Goal: Task Accomplishment & Management: Use online tool/utility

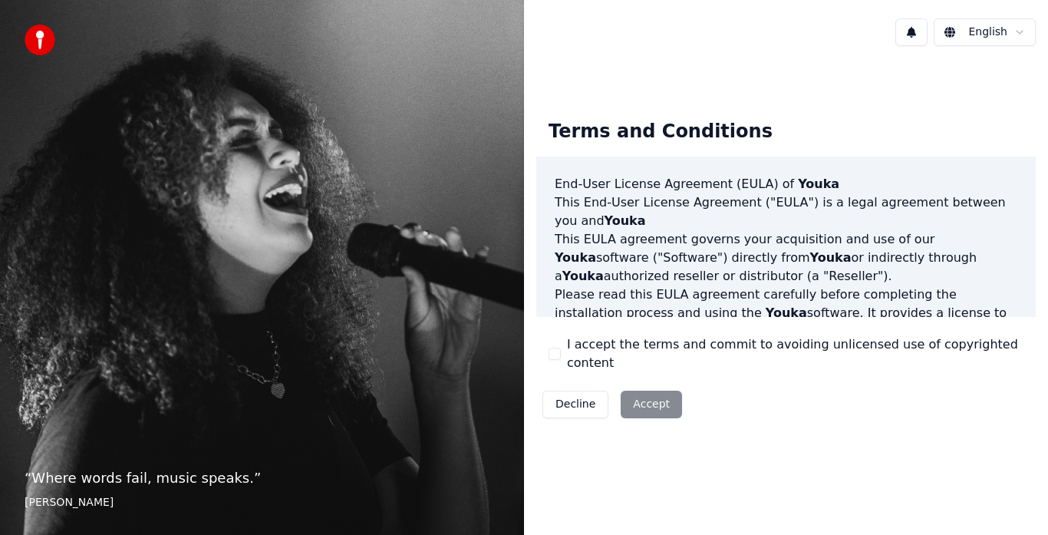
click at [554, 359] on button "I accept the terms and commit to avoiding unlicensed use of copyrighted content" at bounding box center [555, 354] width 12 height 12
click at [668, 404] on button "Accept" at bounding box center [651, 405] width 61 height 28
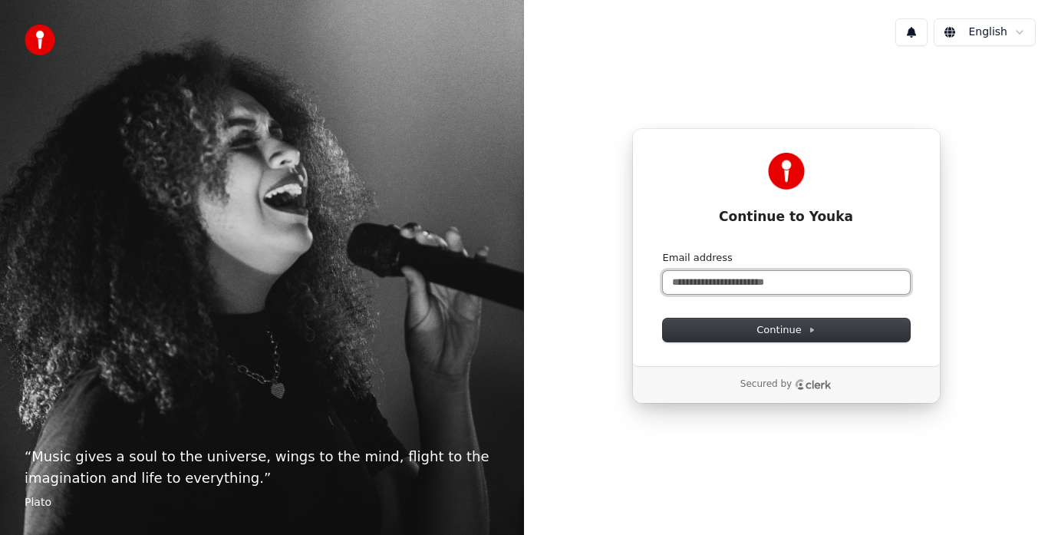
click at [722, 280] on input "Email address" at bounding box center [786, 282] width 247 height 23
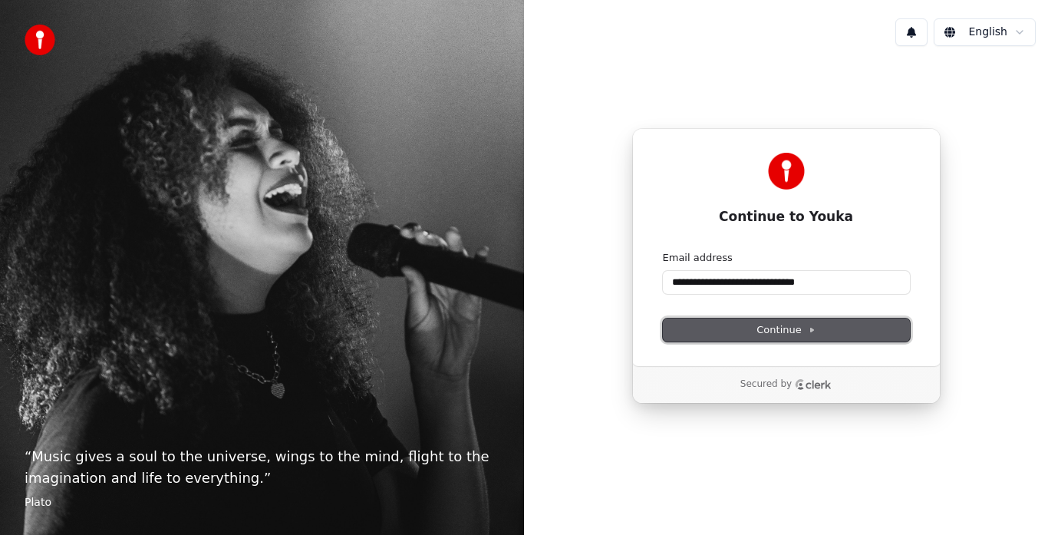
click at [780, 335] on span "Continue" at bounding box center [786, 330] width 58 height 14
type input "**********"
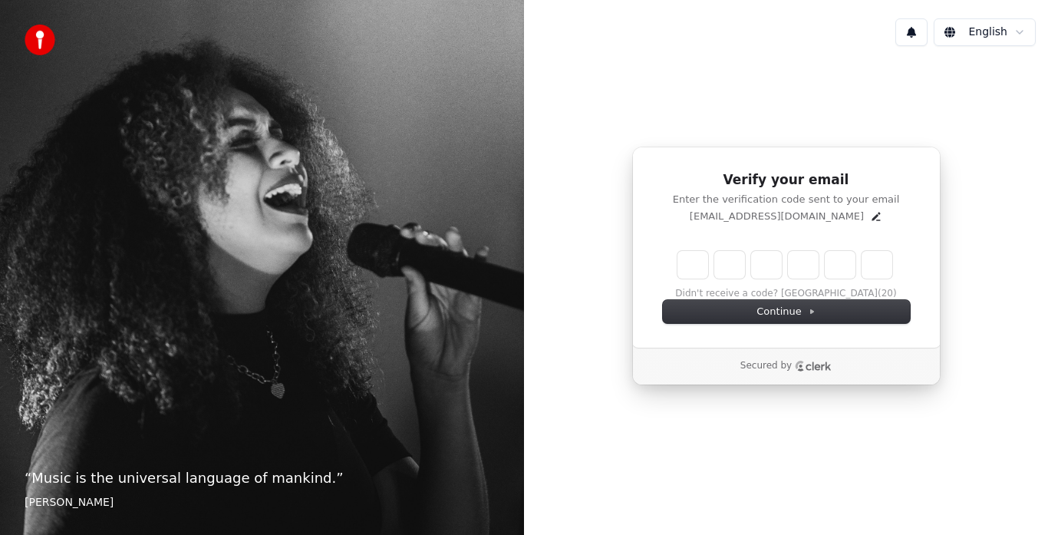
type input "*"
type input "**"
type input "*"
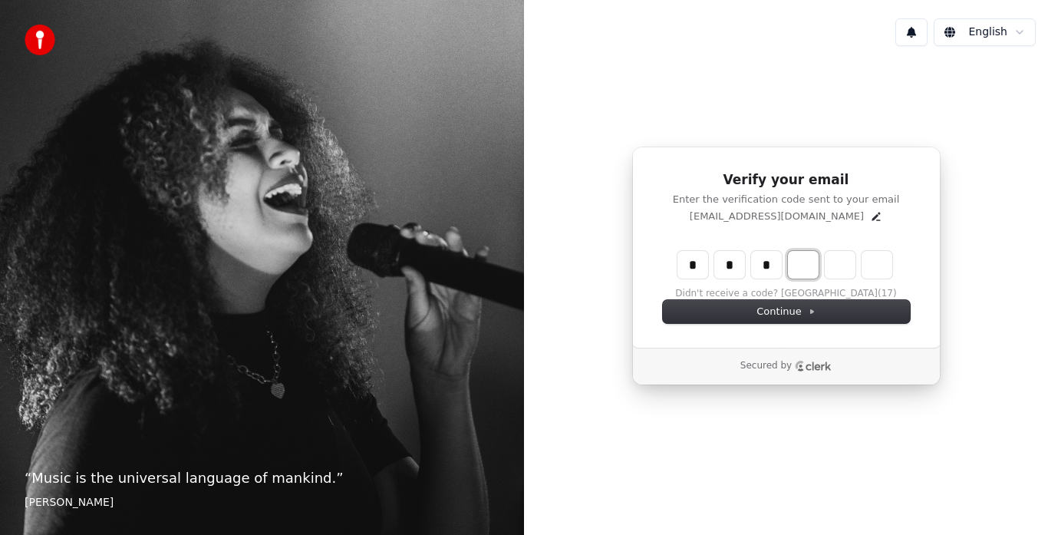
type input "***"
type input "*"
type input "****"
type input "*"
type input "******"
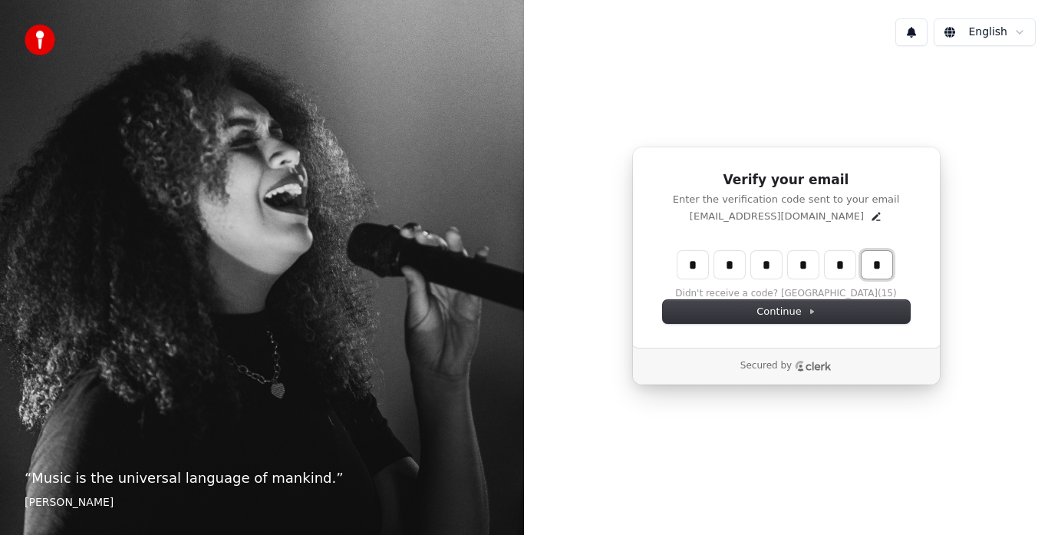
type input "*"
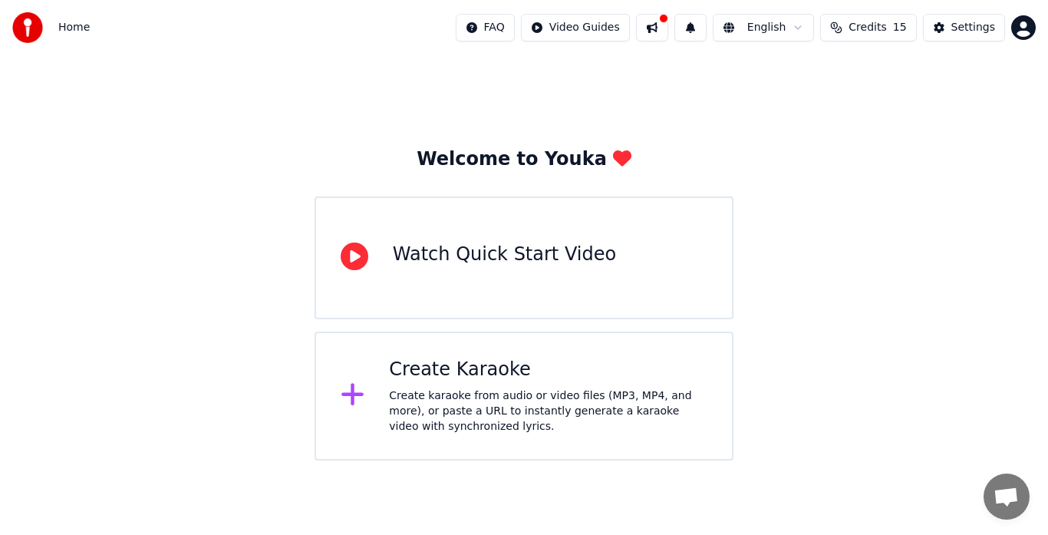
click at [364, 277] on div "Watch Quick Start Video" at bounding box center [524, 257] width 419 height 123
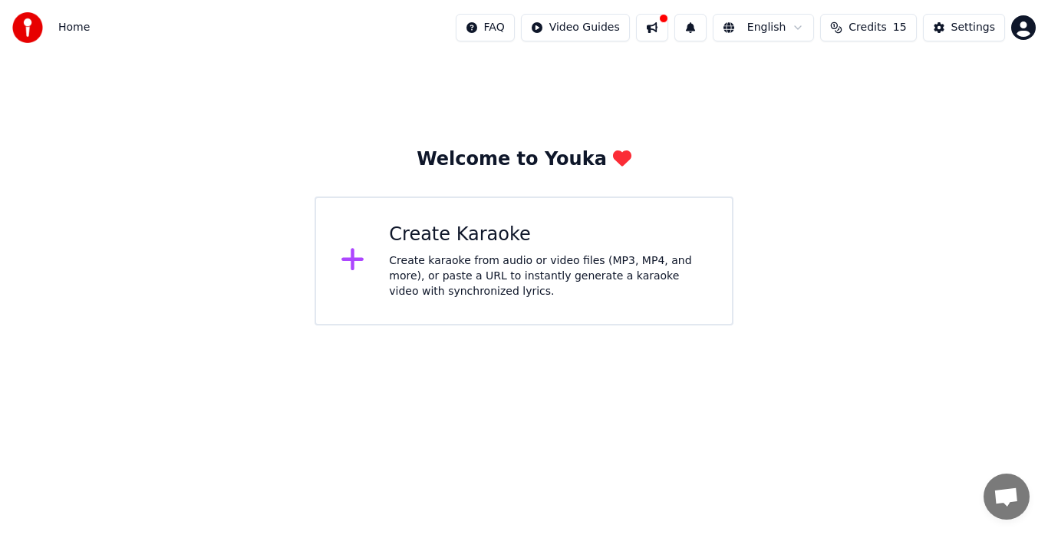
click at [432, 272] on div "Create karaoke from audio or video files (MP3, MP4, and more), or paste a URL t…" at bounding box center [548, 276] width 318 height 46
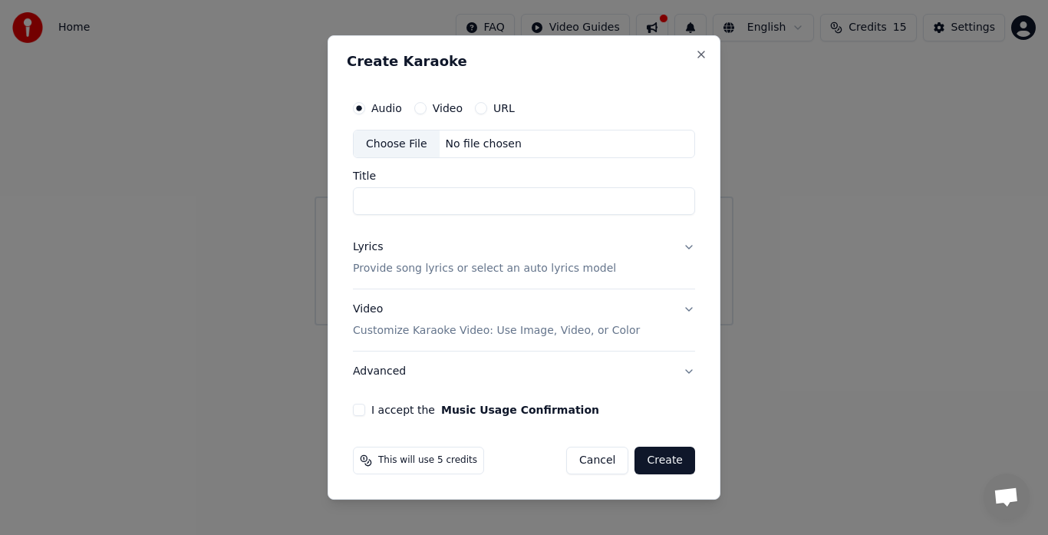
click at [462, 107] on div "Audio Video URL" at bounding box center [434, 108] width 162 height 12
click at [452, 106] on label "Video" at bounding box center [448, 108] width 30 height 11
click at [427, 106] on button "Video" at bounding box center [420, 108] width 12 height 12
click at [361, 108] on button "Audio" at bounding box center [359, 108] width 12 height 12
click at [703, 45] on div "Create Karaoke Audio Video URL Choose File No file chosen Title Lyrics Provide …" at bounding box center [524, 267] width 393 height 465
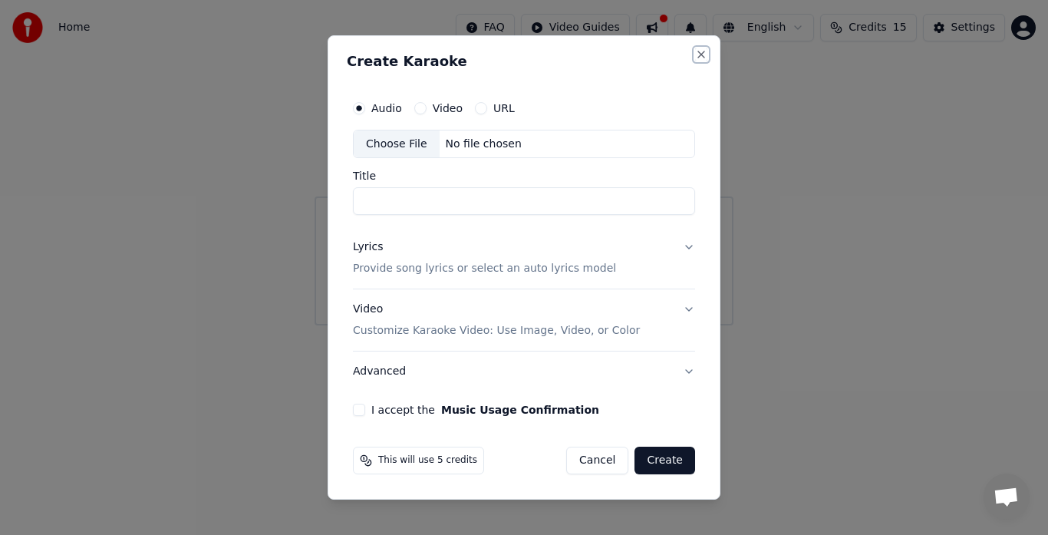
click at [702, 49] on button "Close" at bounding box center [701, 54] width 12 height 12
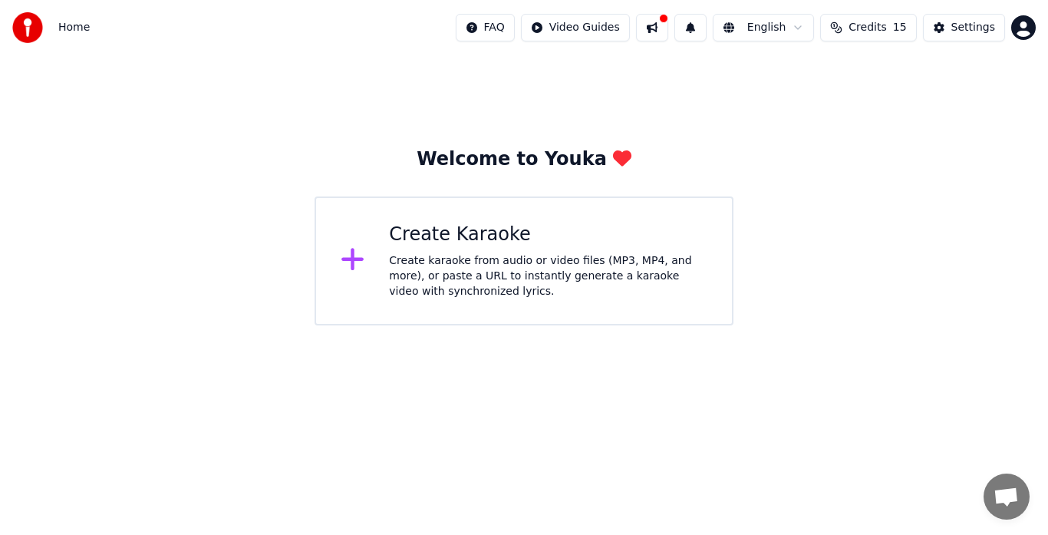
click at [586, 35] on html "Home FAQ Video Guides English Credits 15 Settings Welcome to Youka Create Karao…" at bounding box center [524, 162] width 1048 height 325
click at [533, 33] on html "Home FAQ Video Guides English Credits 15 Settings Welcome to Youka Create Karao…" at bounding box center [524, 162] width 1048 height 325
click at [525, 29] on html "Home FAQ Video Guides English Credits 15 Settings Welcome to Youka Create Karao…" at bounding box center [524, 162] width 1048 height 325
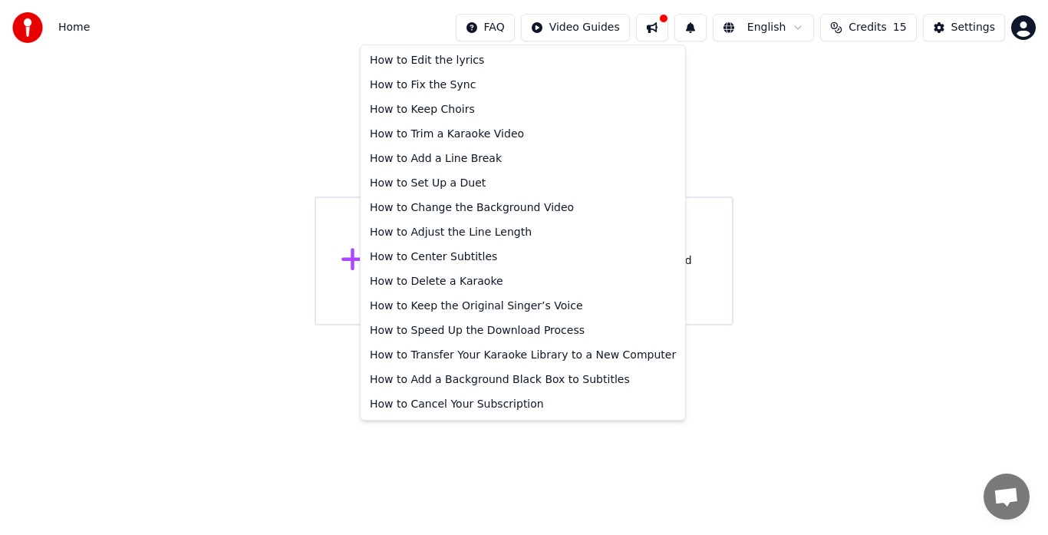
click at [767, 58] on html "Home FAQ Video Guides English Credits 15 Settings Welcome to Youka Create Karao…" at bounding box center [524, 162] width 1048 height 325
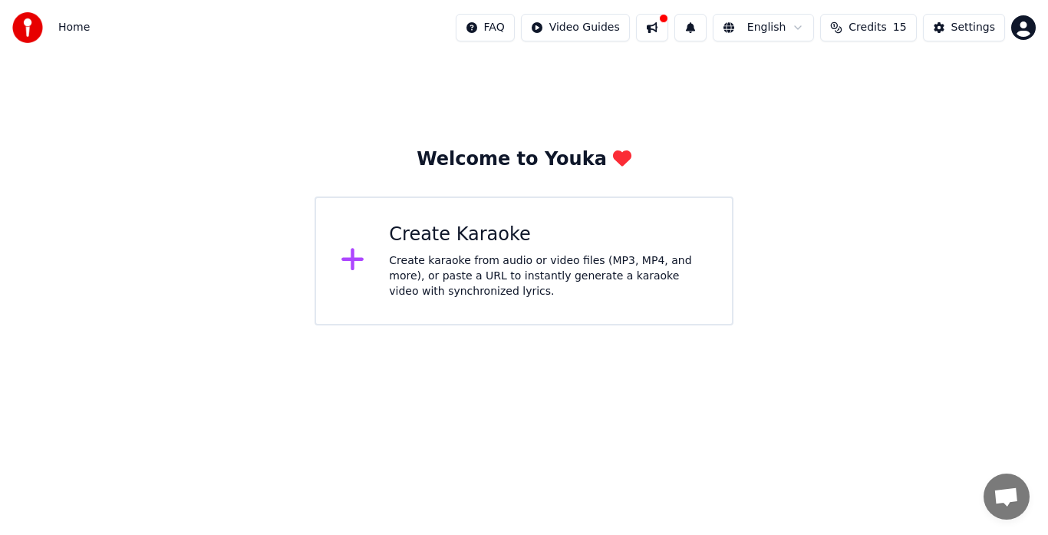
click at [668, 25] on button at bounding box center [652, 28] width 32 height 28
click at [668, 38] on button at bounding box center [652, 28] width 32 height 28
click at [668, 29] on button at bounding box center [652, 28] width 32 height 28
drag, startPoint x: 628, startPoint y: 167, endPoint x: 658, endPoint y: 107, distance: 66.9
click at [627, 165] on div "Welcome to Youka Create Karaoke Create karaoke from audio or video files (MP3, …" at bounding box center [524, 236] width 419 height 178
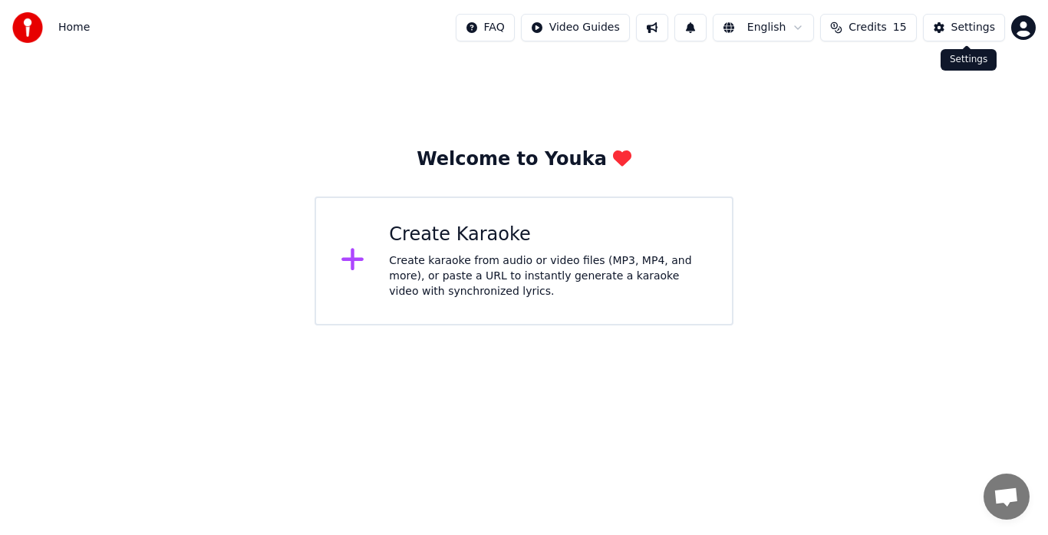
click at [994, 28] on div "Settings" at bounding box center [974, 27] width 44 height 15
click at [877, 18] on button "Credits 15" at bounding box center [868, 28] width 96 height 28
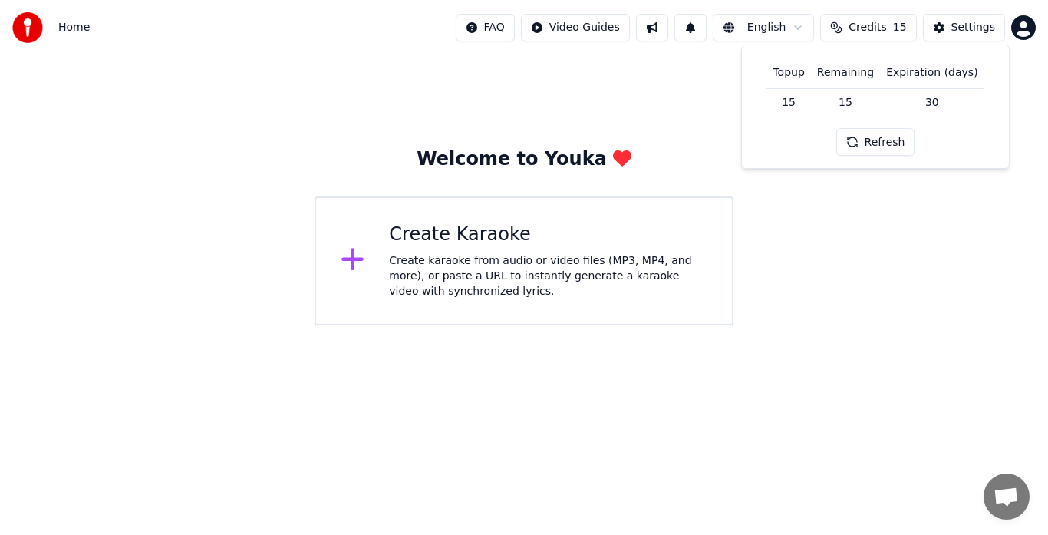
click at [854, 98] on td "15" at bounding box center [845, 102] width 69 height 28
click at [866, 138] on button "Refresh" at bounding box center [875, 142] width 79 height 28
click at [836, 263] on div "Welcome to Youka Create Karaoke Create karaoke from audio or video files (MP3, …" at bounding box center [524, 190] width 1048 height 270
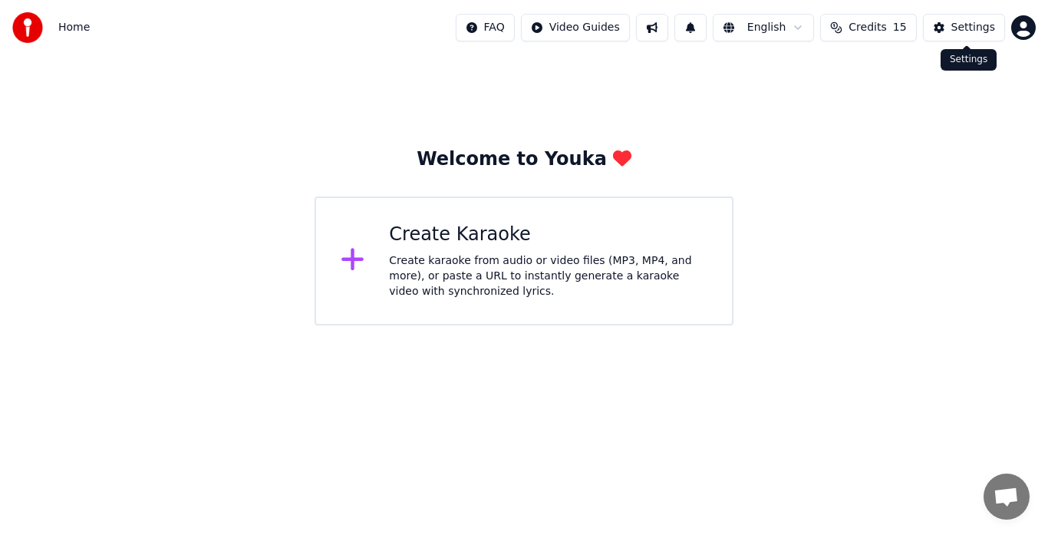
click at [949, 37] on button "Settings" at bounding box center [964, 28] width 82 height 28
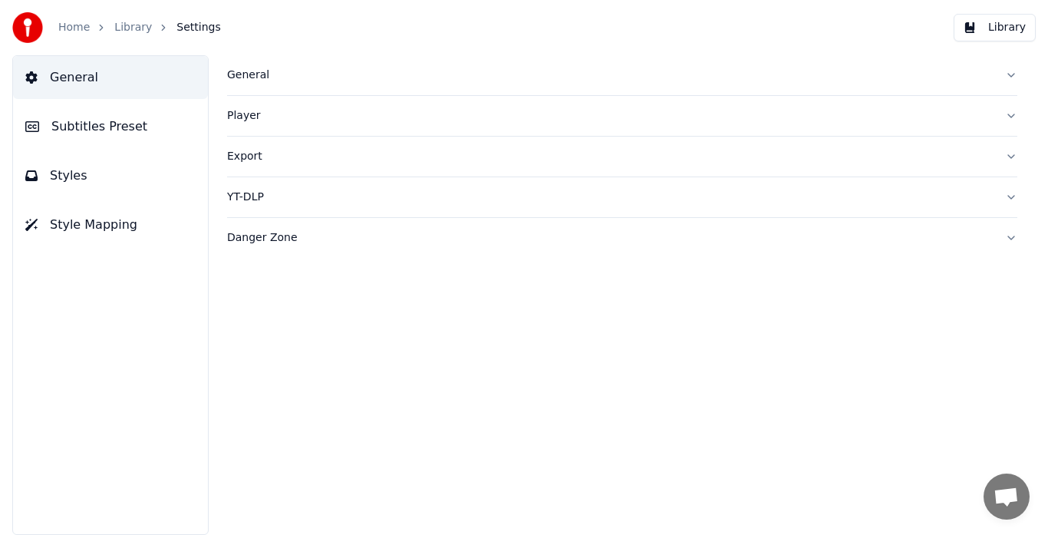
click at [114, 134] on span "Subtitles Preset" at bounding box center [99, 126] width 96 height 18
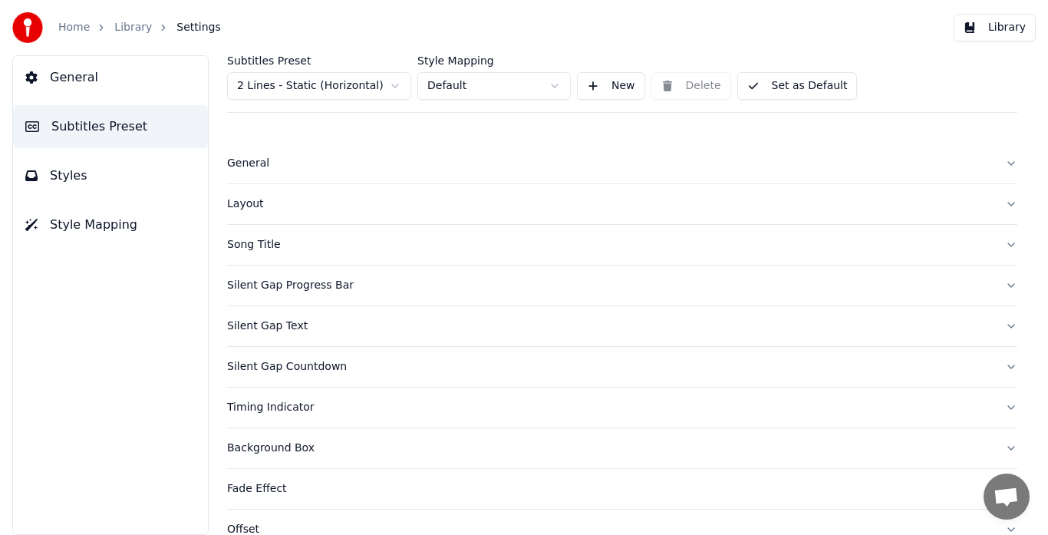
click at [31, 76] on icon at bounding box center [31, 77] width 12 height 12
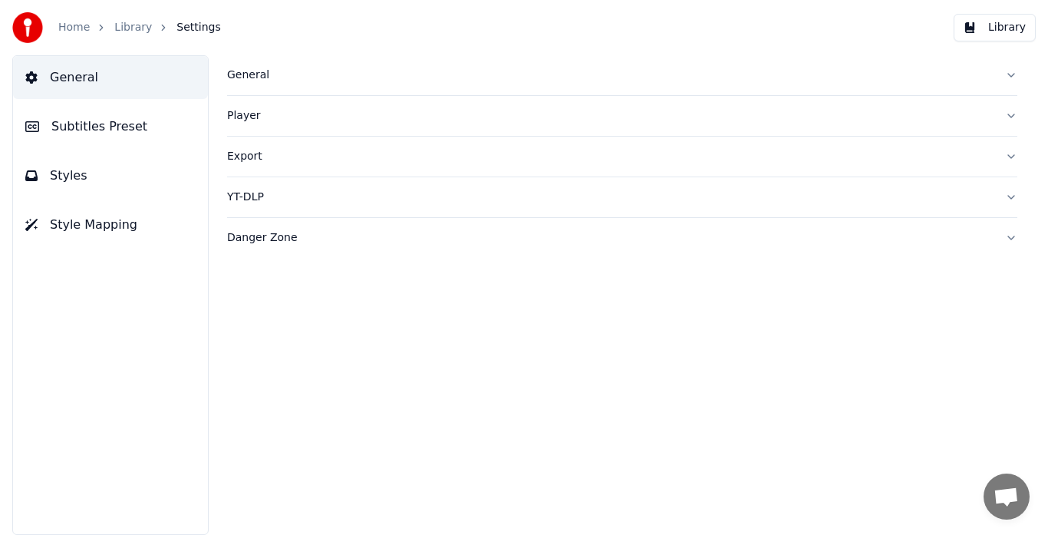
click at [81, 28] on link "Home" at bounding box center [73, 27] width 31 height 15
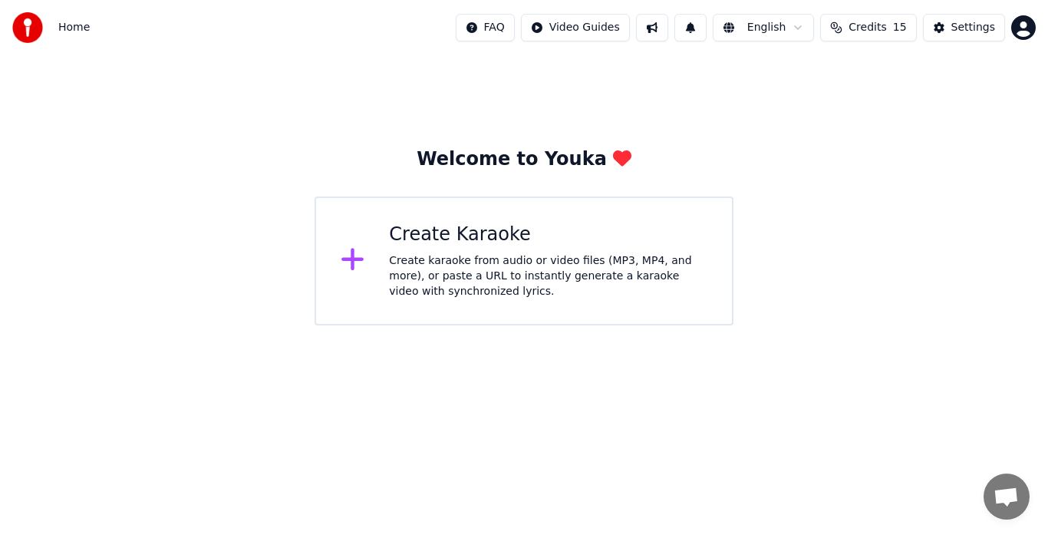
click at [539, 238] on div "Create Karaoke" at bounding box center [548, 235] width 318 height 25
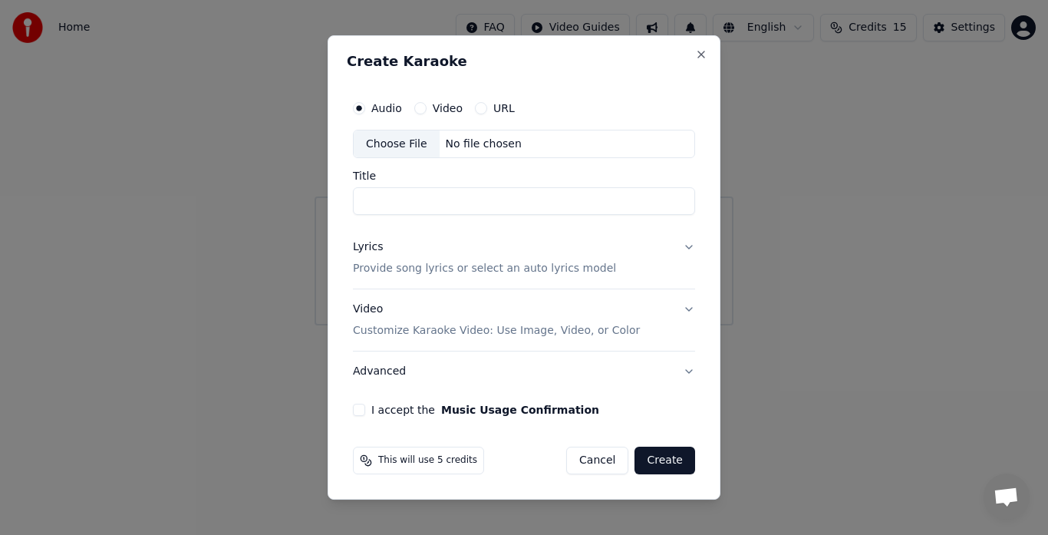
click at [460, 191] on input "Title" at bounding box center [524, 202] width 342 height 28
click at [458, 237] on button "Lyrics Provide song lyrics or select an auto lyrics model" at bounding box center [524, 258] width 342 height 61
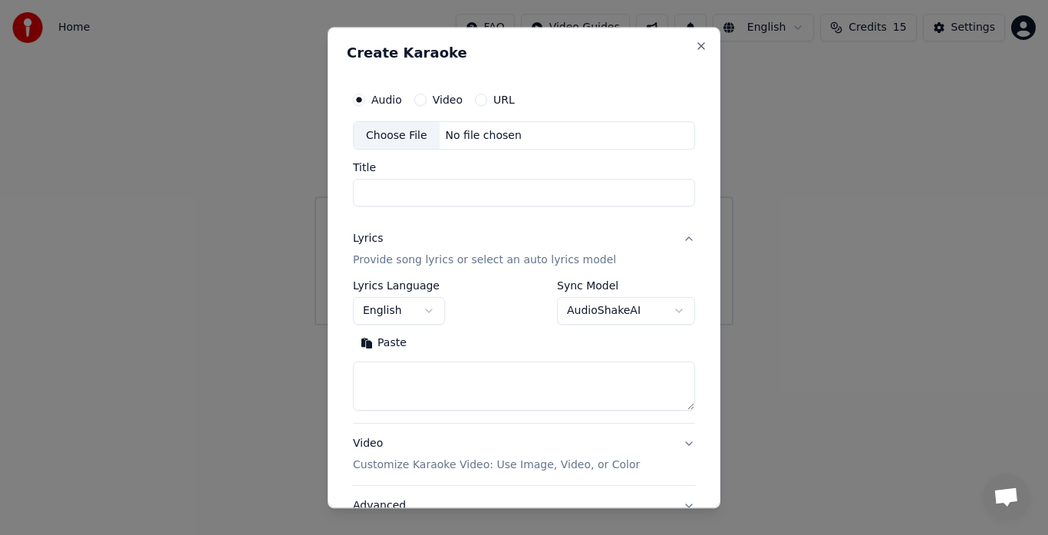
click at [432, 307] on button "English" at bounding box center [399, 312] width 92 height 28
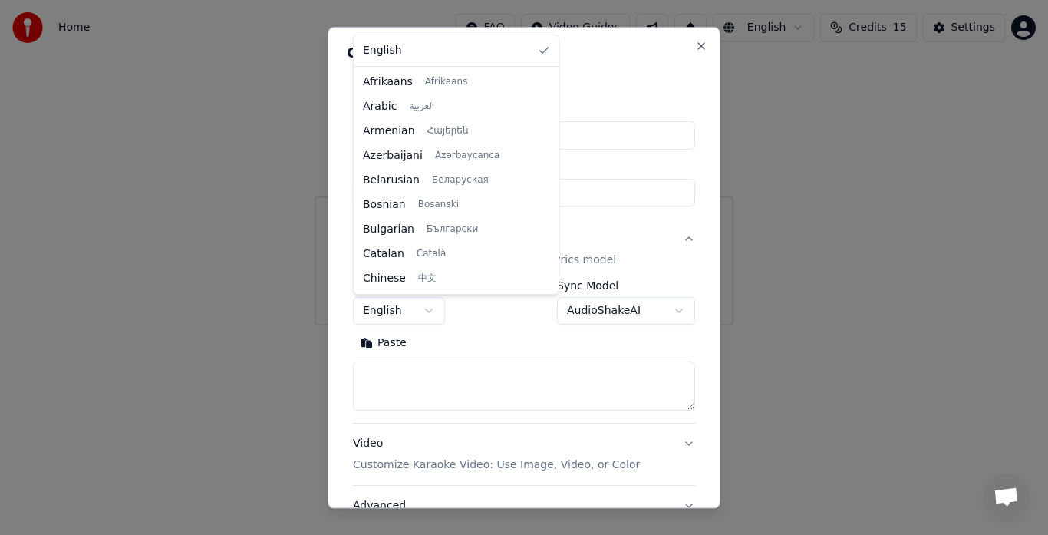
click at [432, 307] on body "**********" at bounding box center [524, 162] width 1048 height 325
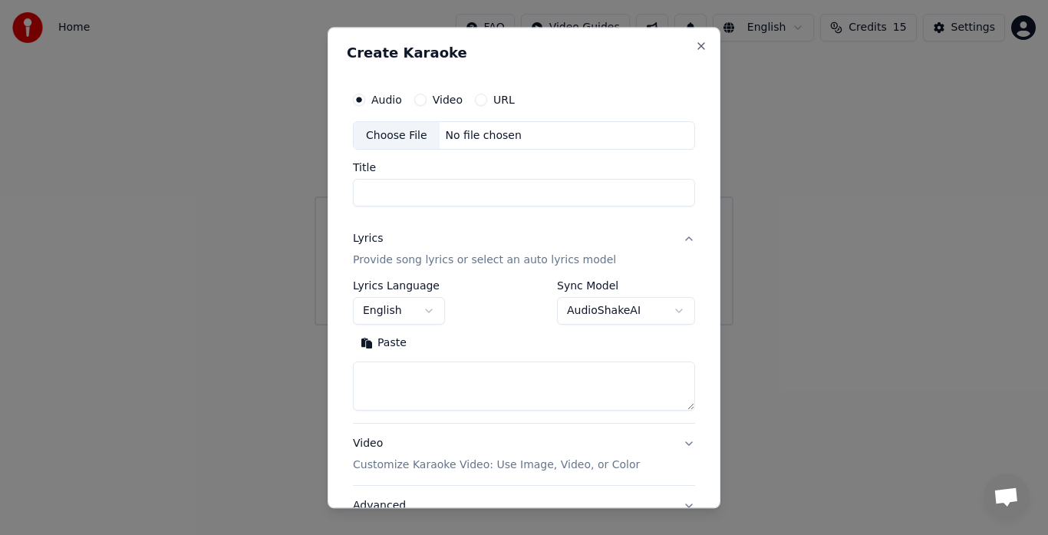
drag, startPoint x: 685, startPoint y: 312, endPoint x: 668, endPoint y: 312, distance: 16.9
click at [686, 312] on div "**********" at bounding box center [524, 317] width 355 height 479
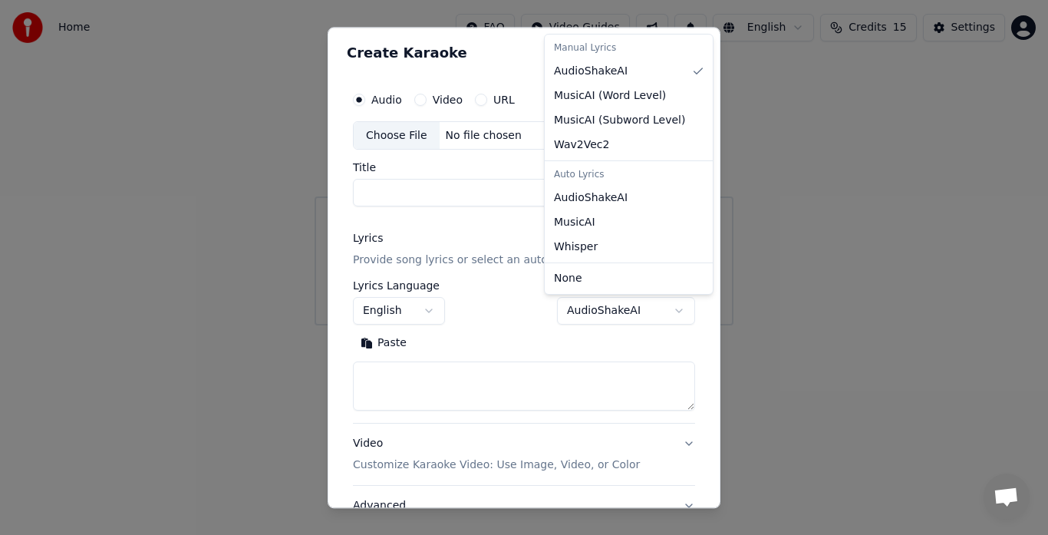
click at [668, 312] on body "**********" at bounding box center [524, 162] width 1048 height 325
click at [738, 308] on div at bounding box center [524, 267] width 1048 height 535
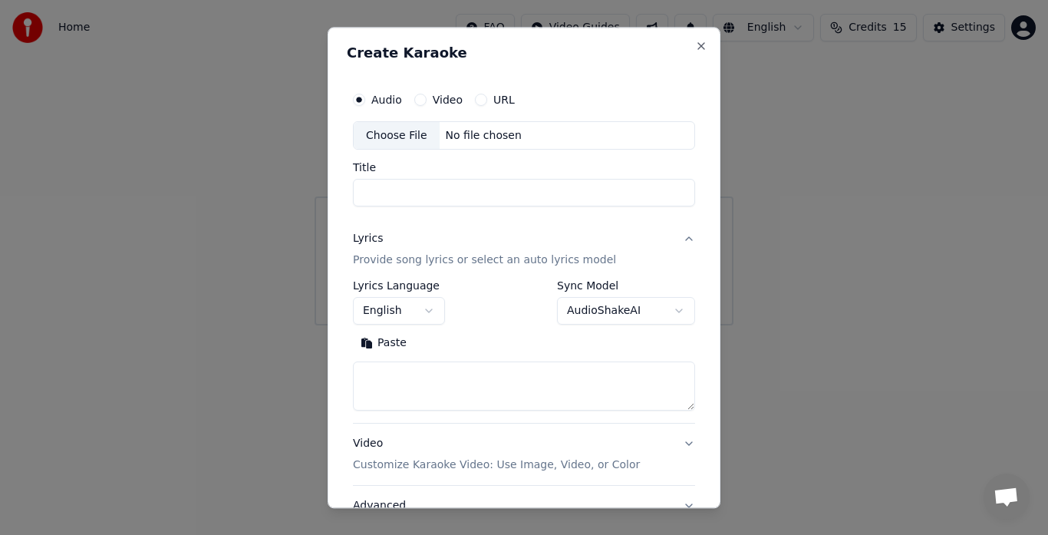
click at [459, 185] on input "Title" at bounding box center [524, 194] width 342 height 28
click at [444, 104] on label "Video" at bounding box center [448, 99] width 30 height 11
click at [427, 104] on button "Video" at bounding box center [420, 100] width 12 height 12
click at [394, 103] on label "Audio" at bounding box center [386, 99] width 31 height 11
click at [365, 103] on button "Audio" at bounding box center [359, 100] width 12 height 12
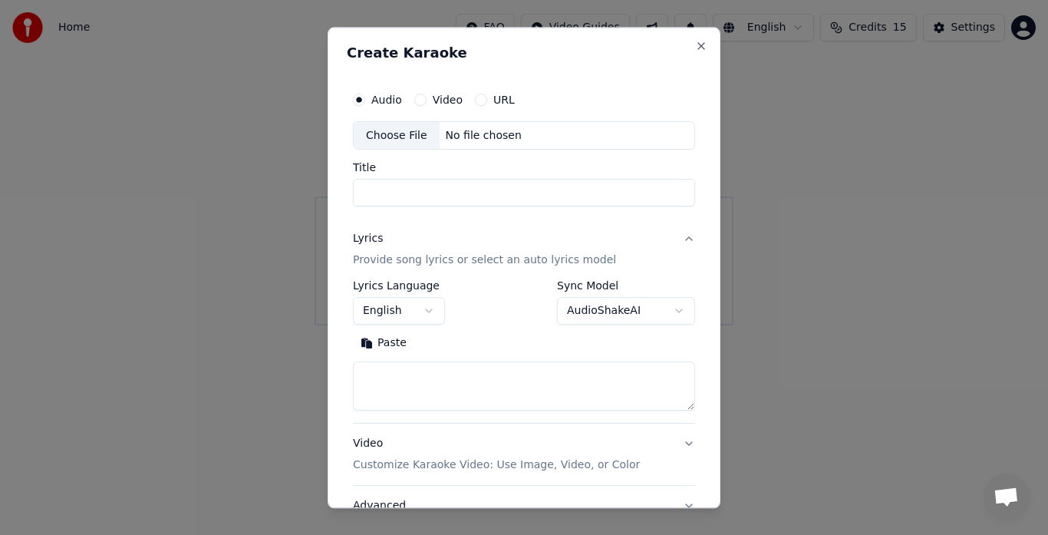
click at [482, 100] on button "URL" at bounding box center [481, 100] width 12 height 12
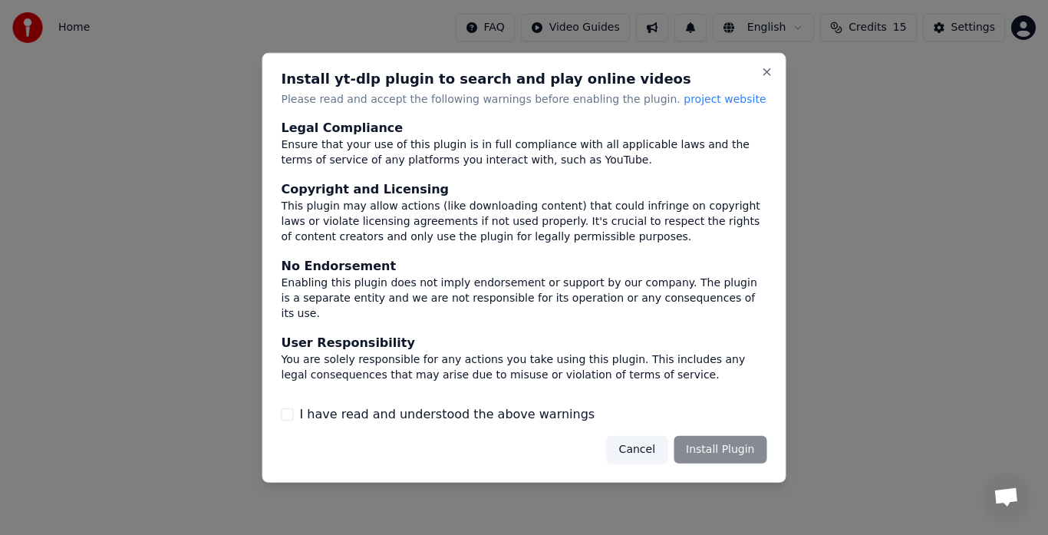
click at [648, 450] on button "Cancel" at bounding box center [637, 450] width 61 height 28
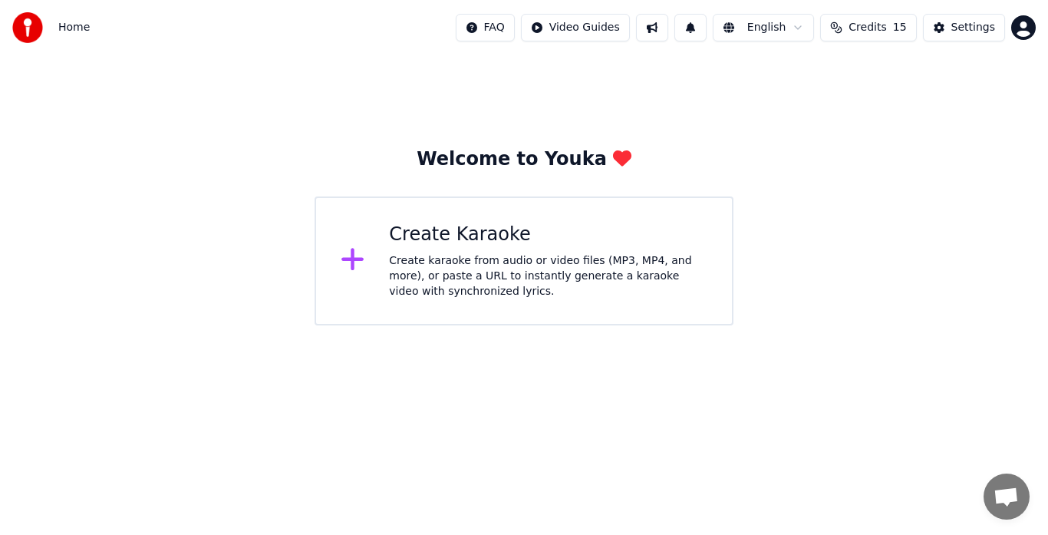
click at [398, 255] on div "Create karaoke from audio or video files (MP3, MP4, and more), or paste a URL t…" at bounding box center [548, 276] width 318 height 46
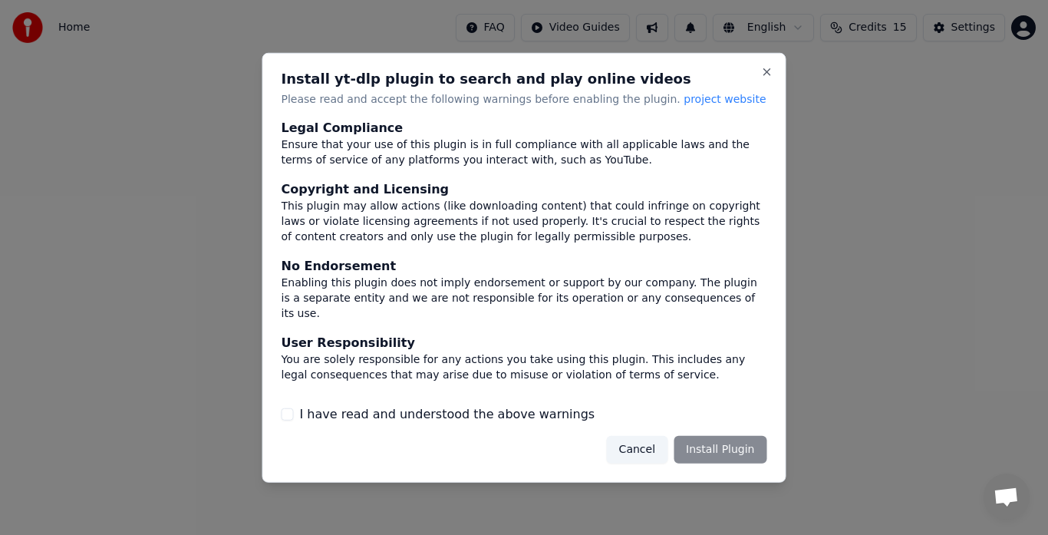
click at [704, 449] on div "Cancel Install Plugin" at bounding box center [687, 450] width 160 height 28
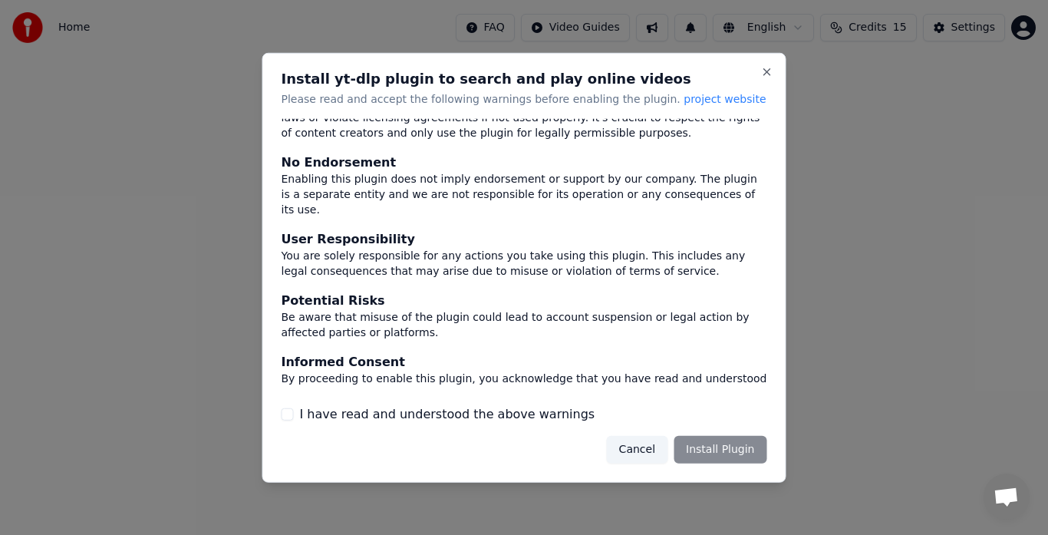
click at [291, 420] on button "I have read and understood the above warnings" at bounding box center [288, 414] width 12 height 12
click at [676, 440] on div "Cancel Install Plugin" at bounding box center [687, 450] width 160 height 28
click at [690, 445] on button "Install Plugin" at bounding box center [720, 450] width 93 height 28
click at [705, 102] on span "project website" at bounding box center [725, 98] width 82 height 12
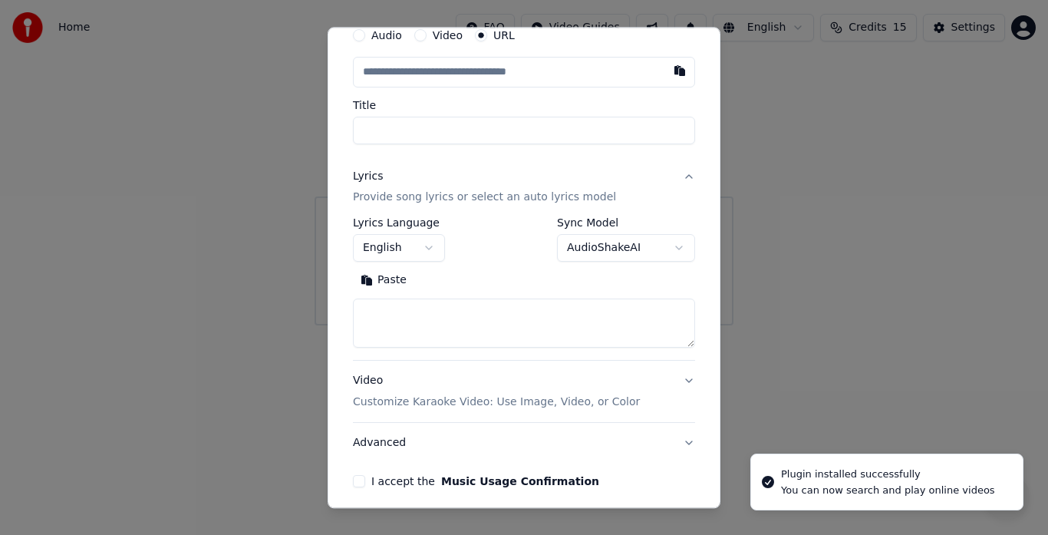
scroll to position [0, 0]
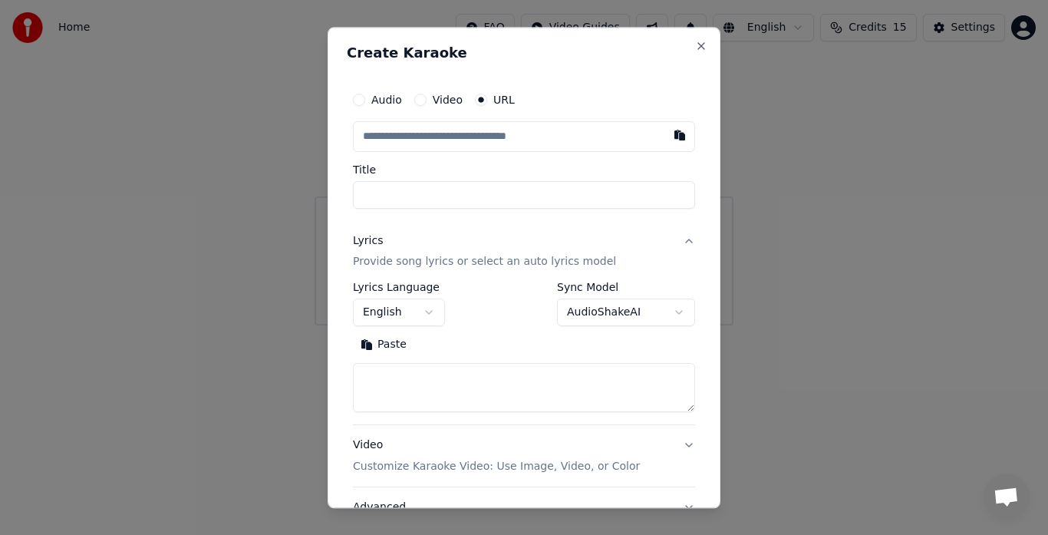
click at [364, 99] on button "Audio" at bounding box center [359, 100] width 12 height 12
click at [409, 134] on div "Choose File" at bounding box center [397, 136] width 86 height 28
click at [534, 136] on div "Choose File No file chosen" at bounding box center [524, 135] width 342 height 29
click at [445, 108] on div "Audio Video URL" at bounding box center [524, 99] width 342 height 31
click at [442, 100] on label "Video" at bounding box center [448, 99] width 30 height 11
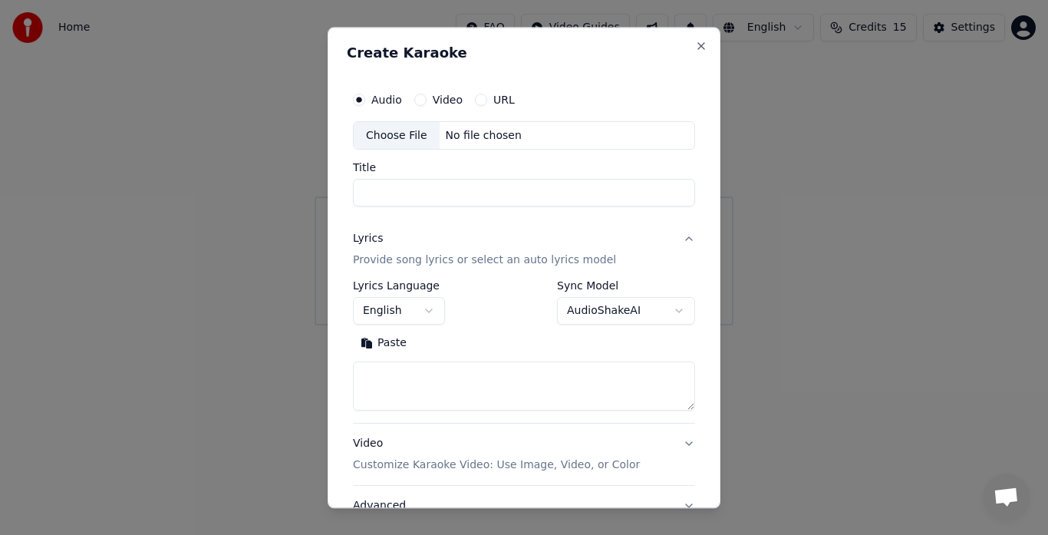
click at [427, 100] on button "Video" at bounding box center [420, 100] width 12 height 12
click at [493, 95] on label "URL" at bounding box center [503, 99] width 21 height 11
click at [487, 95] on button "URL" at bounding box center [481, 100] width 12 height 12
click at [487, 153] on div "Audio Video URL Title" at bounding box center [524, 146] width 342 height 124
click at [483, 137] on input "text" at bounding box center [524, 136] width 342 height 31
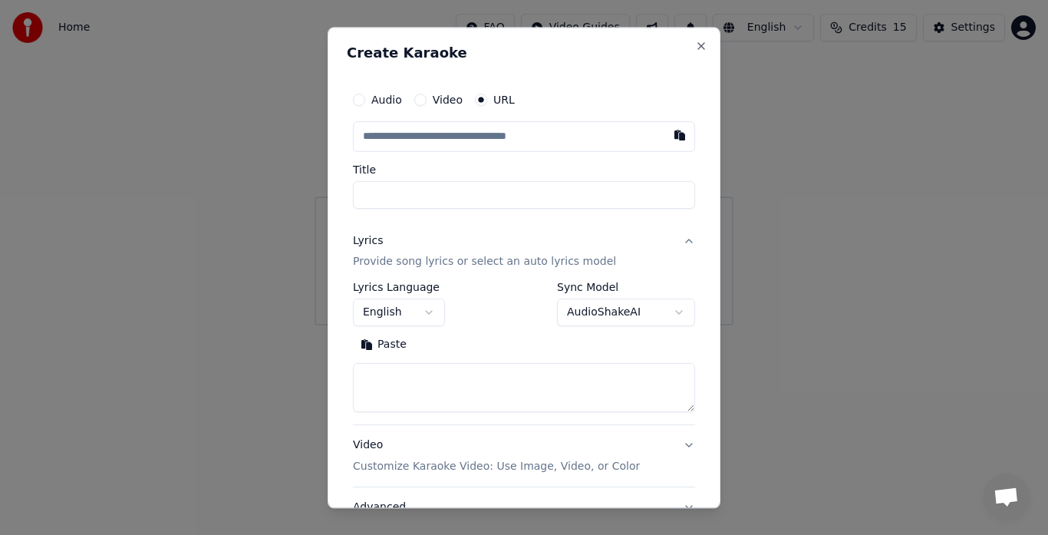
click at [483, 191] on input "Title" at bounding box center [524, 195] width 342 height 28
click at [363, 99] on button "Audio" at bounding box center [359, 100] width 12 height 12
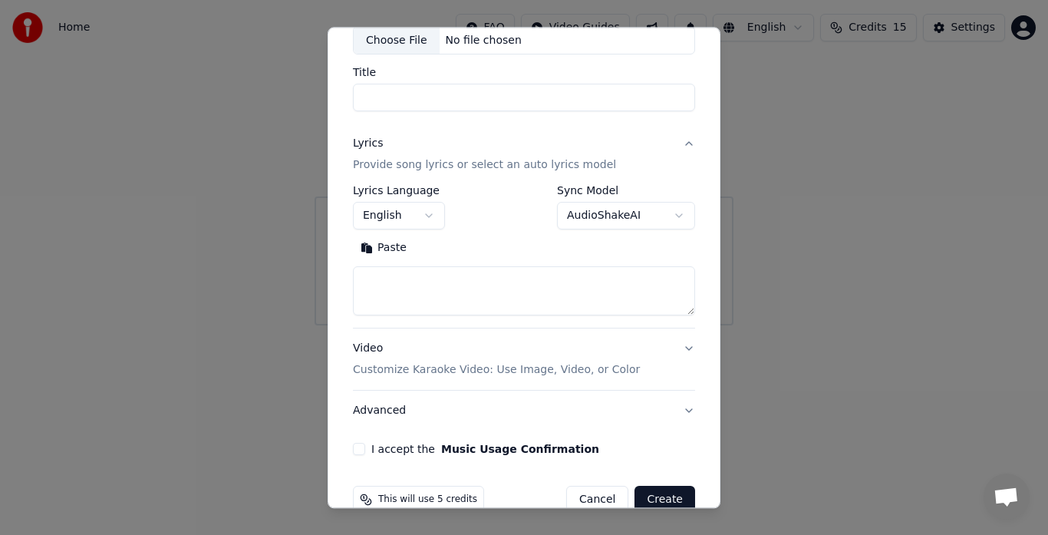
scroll to position [126, 0]
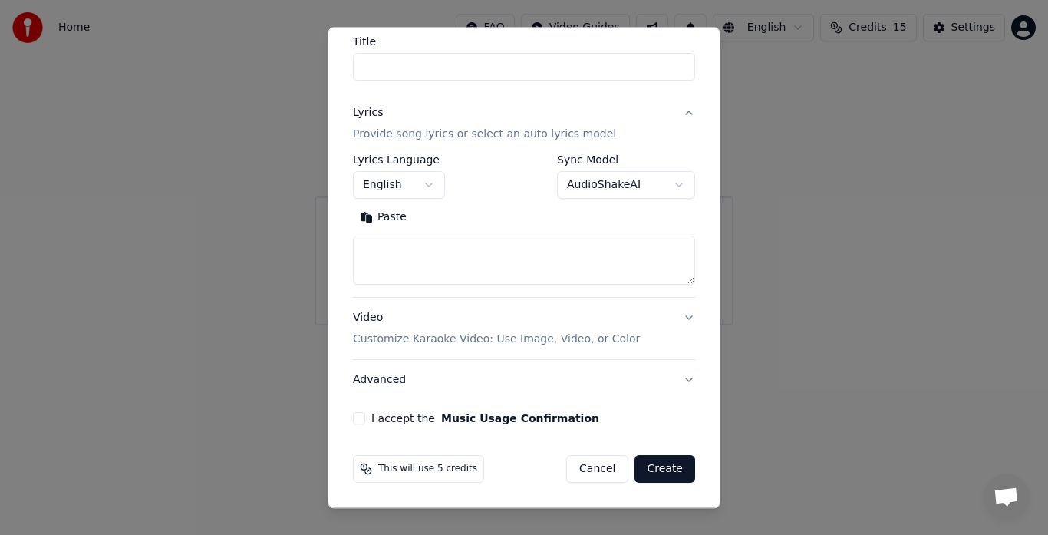
click at [355, 322] on div "Video Customize Karaoke Video: Use Image, Video, or Color" at bounding box center [496, 329] width 287 height 37
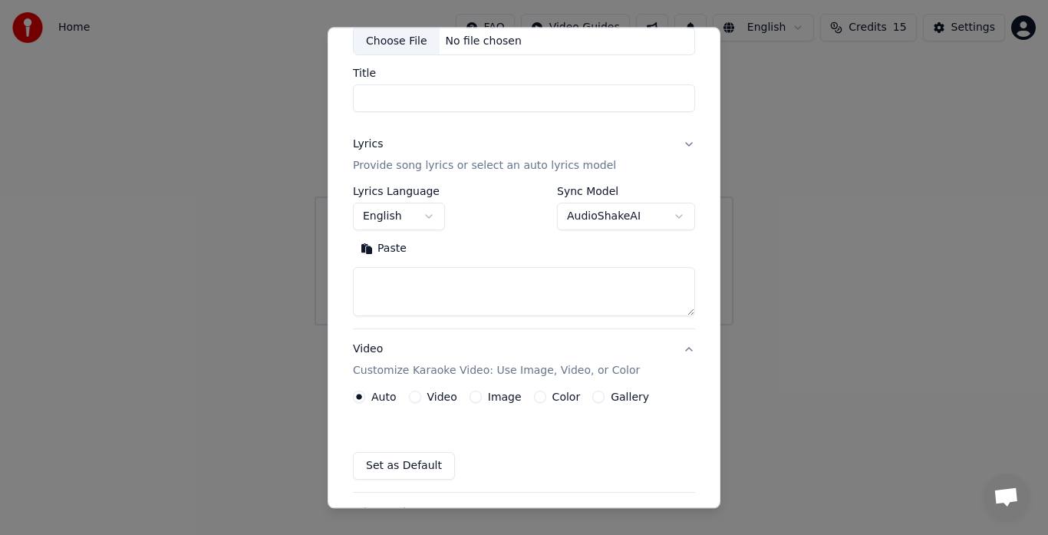
scroll to position [85, 0]
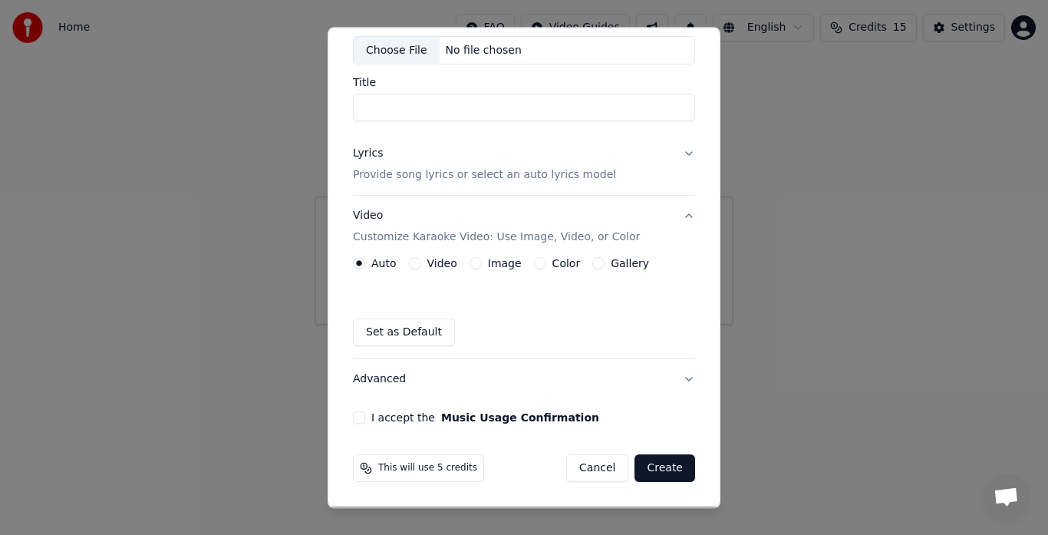
click at [480, 265] on div "Image" at bounding box center [496, 264] width 52 height 12
click at [474, 264] on button "Image" at bounding box center [476, 264] width 12 height 12
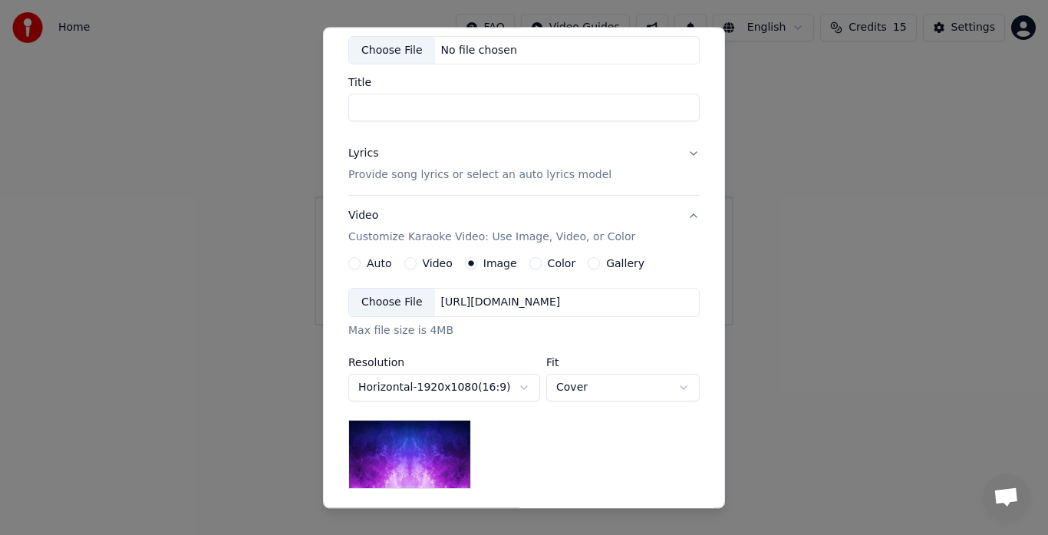
click at [349, 269] on button "Auto" at bounding box center [354, 264] width 12 height 12
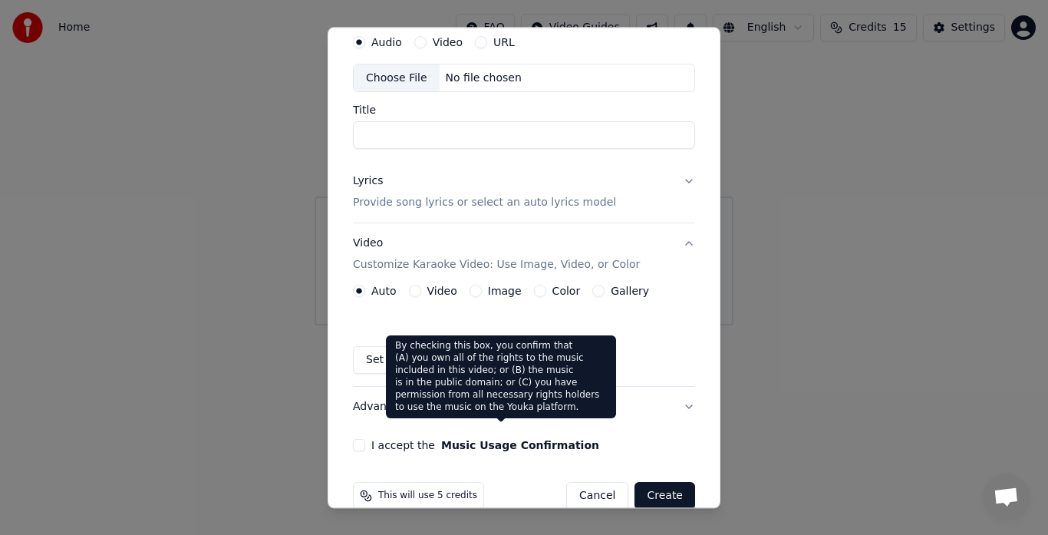
scroll to position [84, 0]
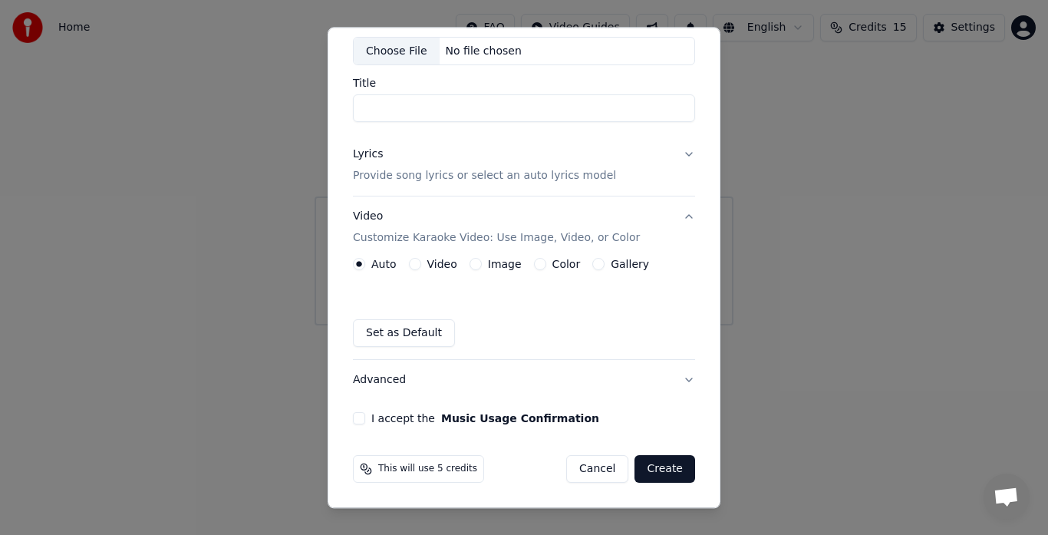
click at [602, 470] on button "Cancel" at bounding box center [597, 470] width 62 height 28
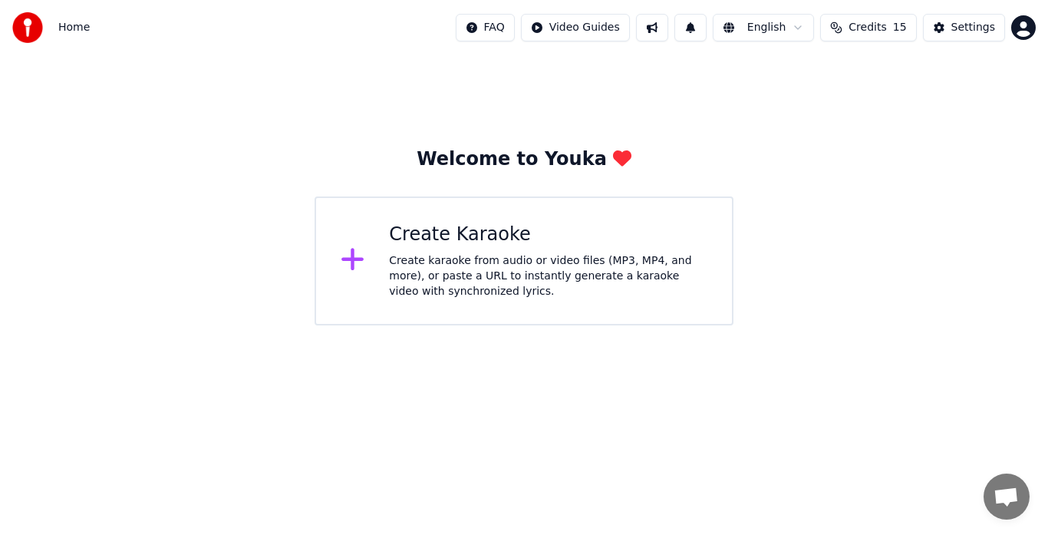
click at [912, 28] on button "Credits 15" at bounding box center [868, 28] width 96 height 28
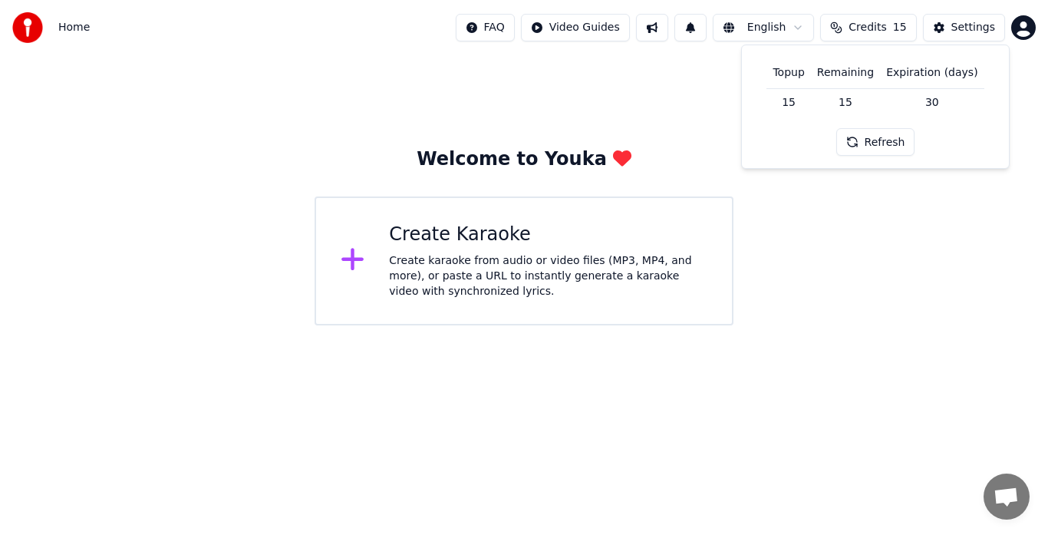
click at [925, 93] on td "30" at bounding box center [932, 102] width 104 height 28
click at [907, 144] on button "Refresh" at bounding box center [875, 142] width 79 height 28
click at [978, 34] on div "Settings" at bounding box center [974, 27] width 44 height 15
